Goal: Check status: Check status

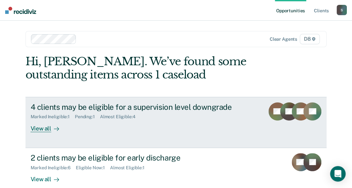
click at [43, 131] on div "View all" at bounding box center [49, 126] width 36 height 13
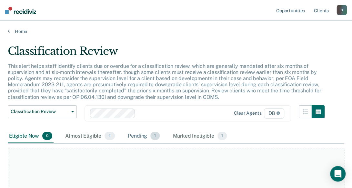
click at [143, 136] on div "Pending 1" at bounding box center [144, 136] width 35 height 14
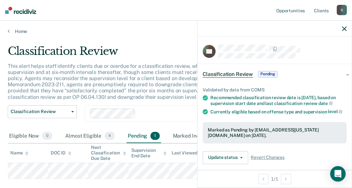
click at [344, 28] on icon "button" at bounding box center [344, 28] width 5 height 5
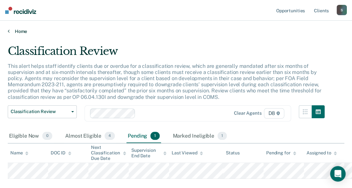
click at [9, 33] on icon at bounding box center [9, 30] width 2 height 5
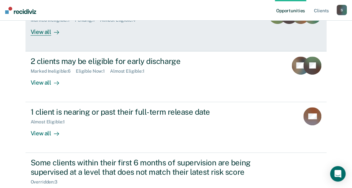
scroll to position [97, 0]
